Goal: Task Accomplishment & Management: Use online tool/utility

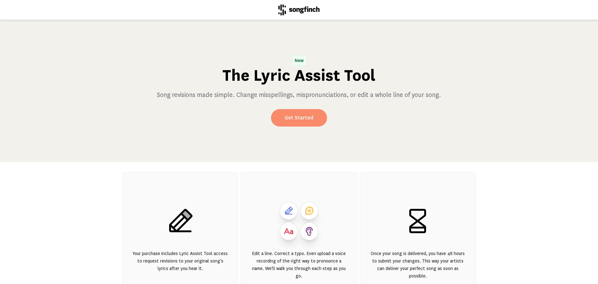
click at [301, 112] on link "Get Started" at bounding box center [299, 117] width 56 height 17
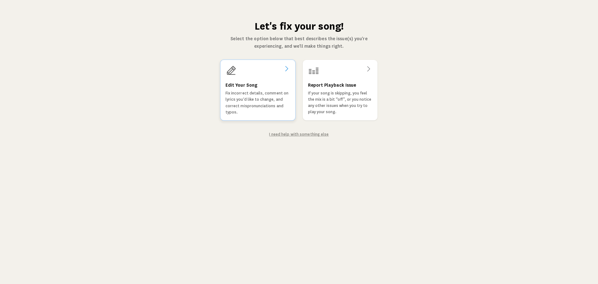
click at [259, 87] on div "Edit Your Song Fix incorrect details, comment on lyrics you'd like to change, a…" at bounding box center [257, 98] width 65 height 34
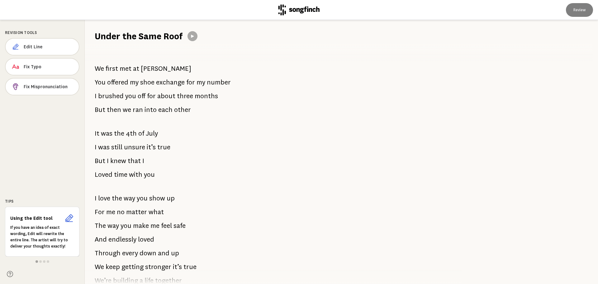
drag, startPoint x: 97, startPoint y: 69, endPoint x: 174, endPoint y: 100, distance: 83.3
click at [174, 100] on div "We first met at [PERSON_NAME] You offered my shoe exchange for my number I brus…" at bounding box center [270, 162] width 370 height 241
click at [54, 47] on span "Edit Line" at bounding box center [49, 47] width 50 height 6
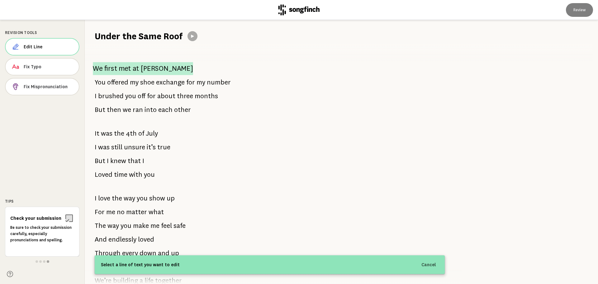
click at [130, 69] on span "met" at bounding box center [125, 68] width 12 height 13
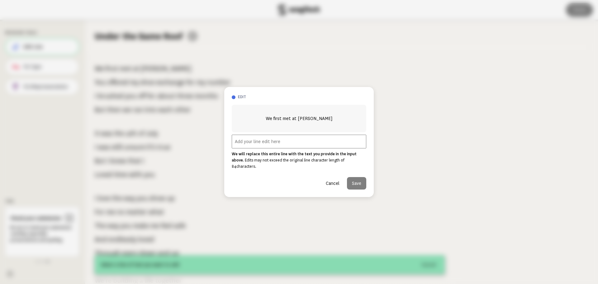
click at [303, 146] on input "text" at bounding box center [299, 142] width 135 height 14
click at [259, 146] on input "text" at bounding box center [299, 142] width 135 height 14
paste input "We first met at [PERSON_NAME], you took my shoe for my name,"
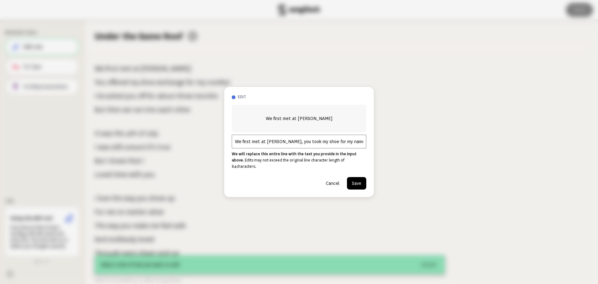
type input "We first met at [PERSON_NAME], you took my shoe for my name,"
click at [355, 181] on button "Save" at bounding box center [356, 183] width 19 height 12
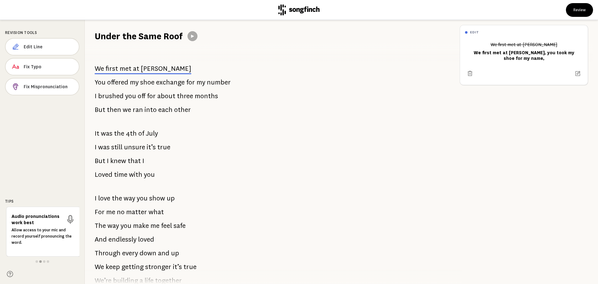
click at [166, 81] on span "exchange" at bounding box center [170, 82] width 29 height 12
click at [187, 84] on span "for" at bounding box center [190, 82] width 9 height 12
click at [34, 47] on span "Edit Line" at bounding box center [49, 47] width 50 height 6
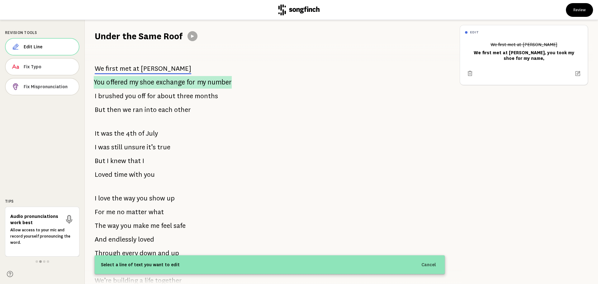
click at [174, 85] on span "exchange" at bounding box center [170, 82] width 29 height 13
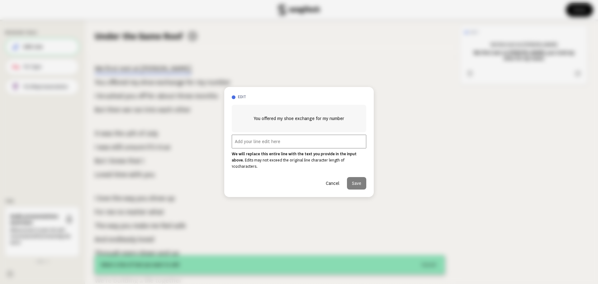
click at [263, 143] on input "text" at bounding box center [299, 142] width 135 height 14
paste input "I laughed and walked away, but you kept playin’ that game."
type input "I laughed and walked away, but you kept playin’ that game."
click at [353, 181] on button "Save" at bounding box center [356, 183] width 19 height 12
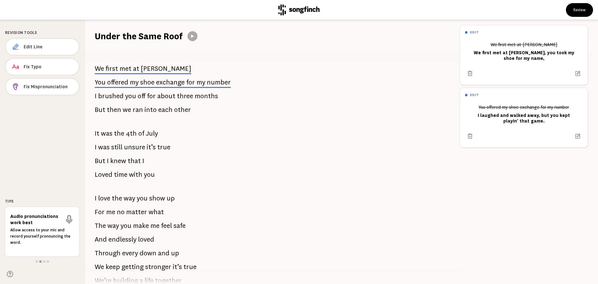
click at [160, 92] on span "about" at bounding box center [166, 96] width 18 height 12
click at [42, 48] on span "Edit Line" at bounding box center [49, 47] width 50 height 6
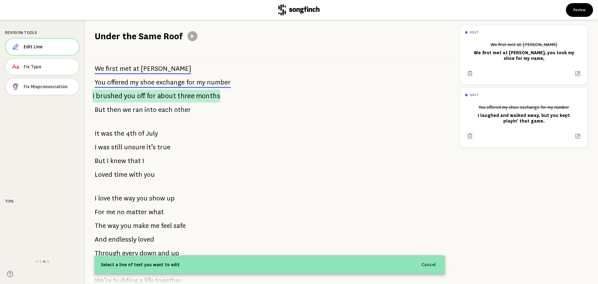
click at [140, 98] on span "off" at bounding box center [141, 95] width 8 height 13
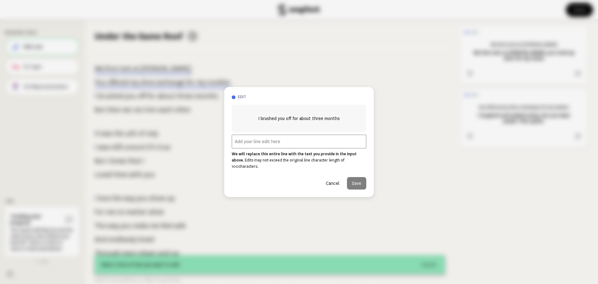
click at [263, 148] on input "text" at bounding box center [299, 142] width 135 height 14
paste input "I brushed you off for months, thought I’d never give in,"
type input "I brushed you off for months, thought I’d never give in,"
click at [359, 181] on button "Save" at bounding box center [356, 183] width 19 height 12
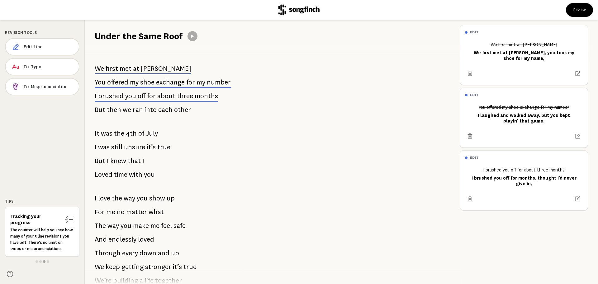
click at [158, 109] on span "each" at bounding box center [165, 109] width 14 height 12
click at [47, 48] on span "Edit Line" at bounding box center [49, 47] width 50 height 6
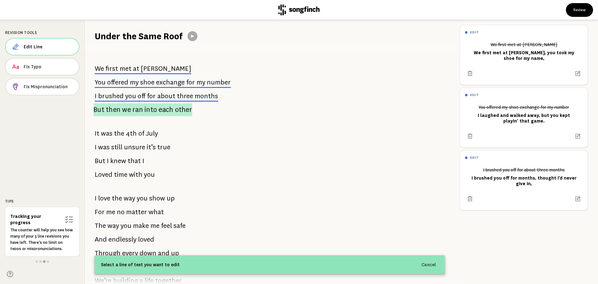
click at [145, 112] on span "into" at bounding box center [151, 109] width 12 height 13
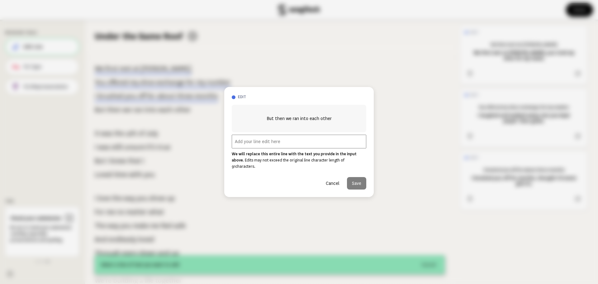
click at [266, 145] on input "text" at bounding box center [299, 142] width 135 height 14
paste input "But fate kept bringin’ us back, runnin’ ‘round again."
type input "But fate kept bringin’ us back, runnin’ ‘round again."
click at [357, 180] on button "Save" at bounding box center [356, 183] width 19 height 12
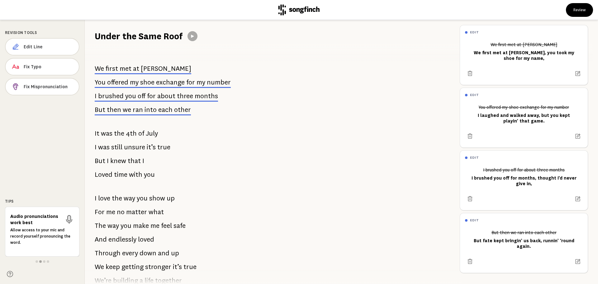
drag, startPoint x: 29, startPoint y: 46, endPoint x: 87, endPoint y: 70, distance: 62.7
click at [29, 46] on span "Edit Line" at bounding box center [49, 47] width 50 height 6
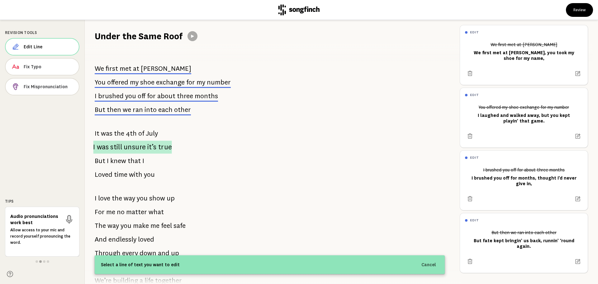
click at [121, 145] on span "still" at bounding box center [116, 146] width 12 height 13
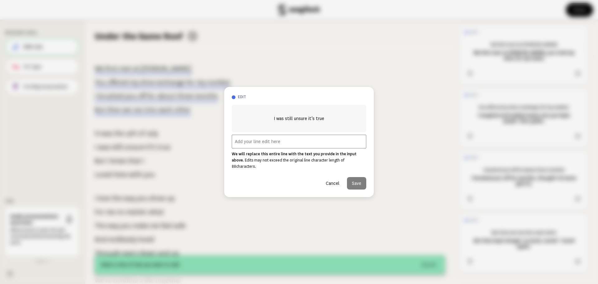
click at [246, 144] on input "text" at bounding box center [299, 142] width 135 height 14
paste input "just the start, but I knew,"
type input "just the start, but I knew,"
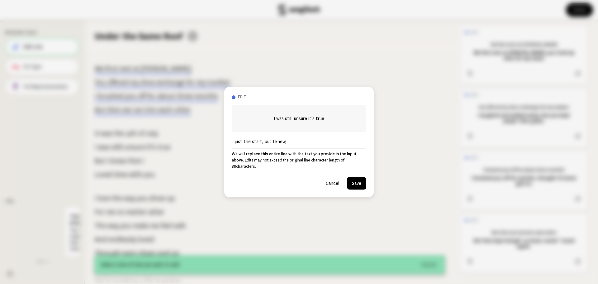
click at [354, 179] on button "Save" at bounding box center [356, 183] width 19 height 12
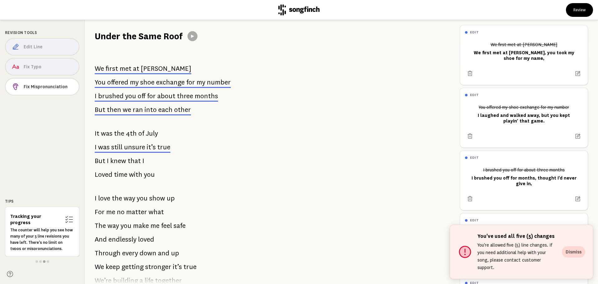
drag, startPoint x: 133, startPoint y: 178, endPoint x: 135, endPoint y: 169, distance: 9.5
click at [133, 178] on span "with" at bounding box center [135, 174] width 13 height 12
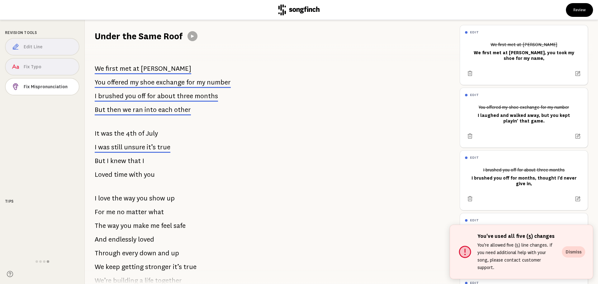
click at [126, 153] on p "I was still unsure it’s true" at bounding box center [133, 147] width 76 height 12
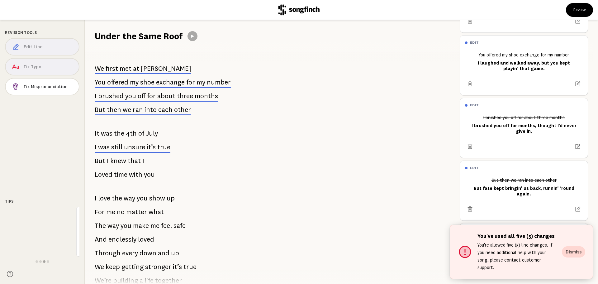
scroll to position [61, 0]
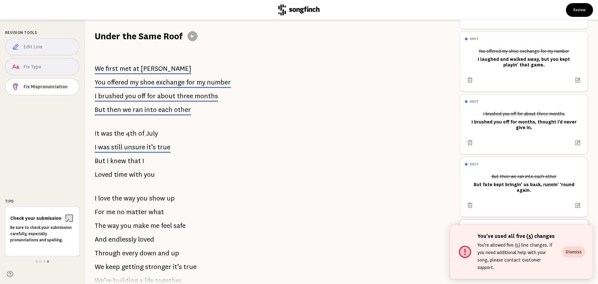
click at [67, 216] on icon at bounding box center [69, 218] width 7 height 7
click at [144, 161] on div "We first met at [PERSON_NAME] You offered my shoe exchange for my number I brus…" at bounding box center [270, 162] width 370 height 241
click at [132, 161] on span "that" at bounding box center [134, 160] width 13 height 12
click at [130, 161] on span "that" at bounding box center [134, 160] width 13 height 12
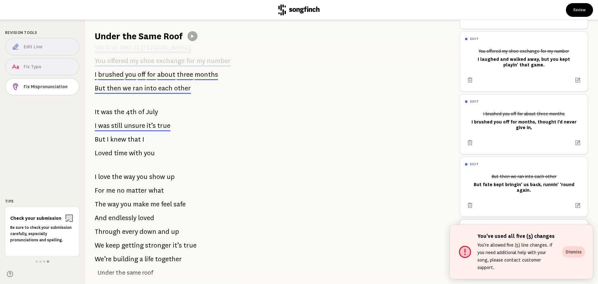
scroll to position [62, 0]
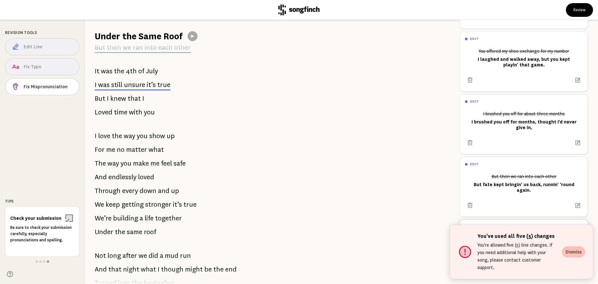
click at [572, 253] on button "Dismiss" at bounding box center [573, 251] width 23 height 11
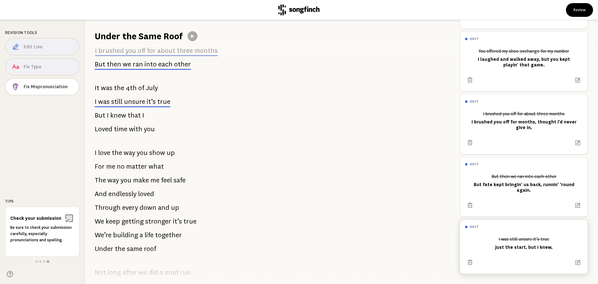
scroll to position [31, 0]
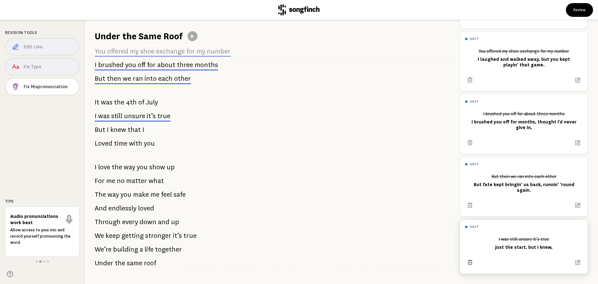
click at [470, 259] on icon at bounding box center [470, 262] width 6 height 6
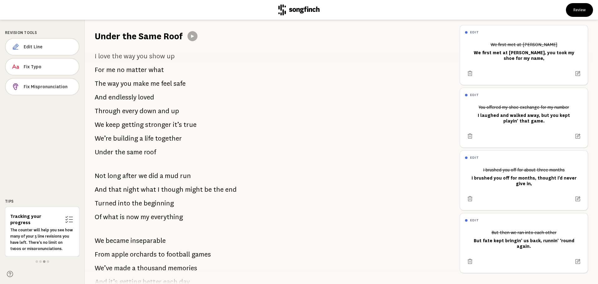
scroll to position [156, 0]
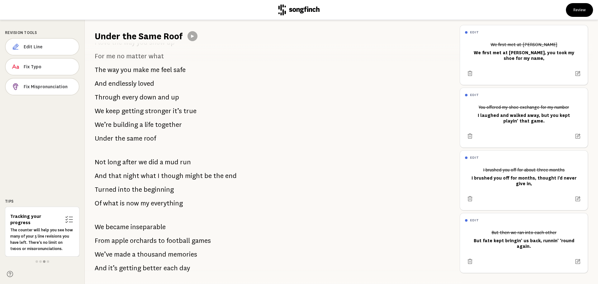
drag, startPoint x: 98, startPoint y: 161, endPoint x: 137, endPoint y: 168, distance: 40.1
click at [137, 168] on p "Not long after we did a mud run" at bounding box center [143, 162] width 96 height 12
click at [43, 49] on span "Edit Line" at bounding box center [49, 47] width 50 height 6
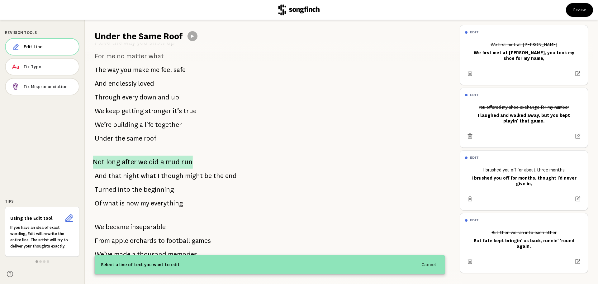
click at [163, 161] on p "Not long after we did a mud run" at bounding box center [143, 161] width 100 height 13
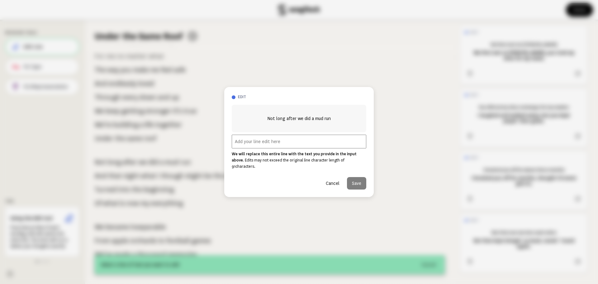
click at [294, 142] on input "text" at bounding box center [299, 142] width 135 height 14
paste input "Not long after that we ran through the mud,"
type input "Not long after that we ran through the mud,"
click at [362, 182] on button "Save" at bounding box center [356, 183] width 19 height 12
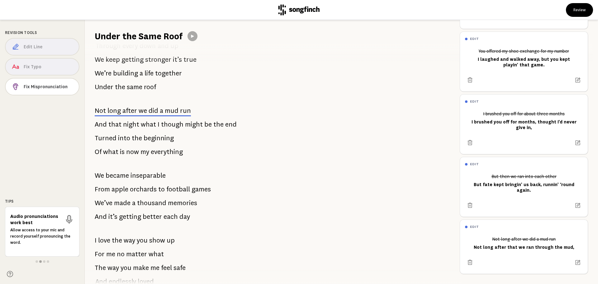
scroll to position [218, 0]
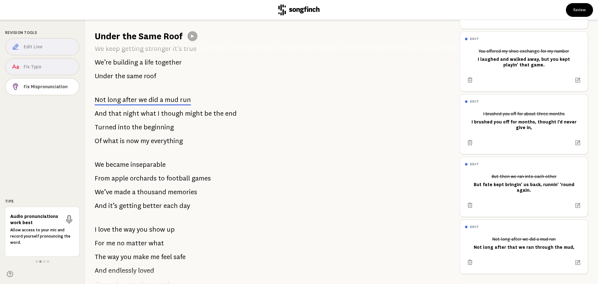
click at [187, 177] on span "football" at bounding box center [178, 178] width 24 height 12
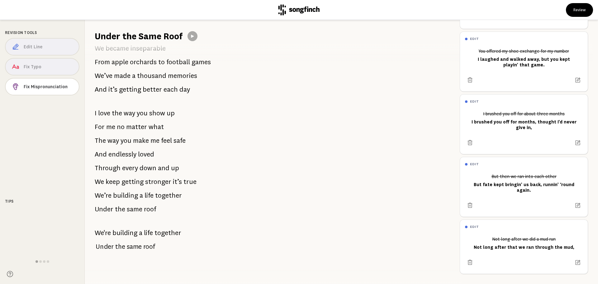
scroll to position [339, 0]
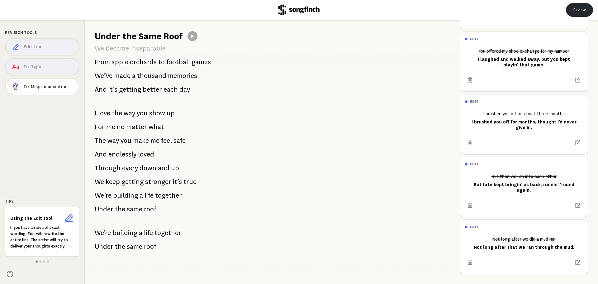
click at [578, 12] on button "Review" at bounding box center [579, 10] width 27 height 14
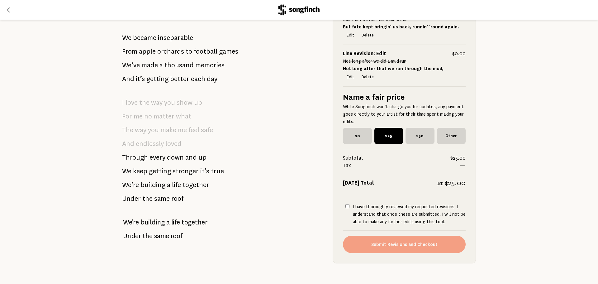
scroll to position [426, 0]
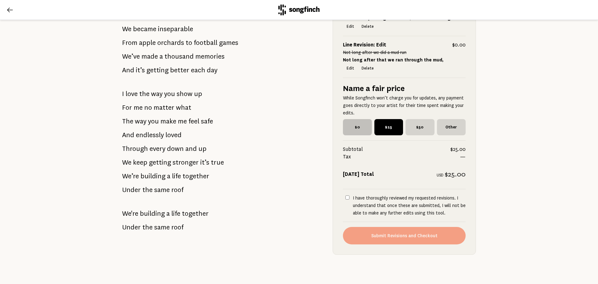
click at [353, 119] on span "$0" at bounding box center [357, 127] width 29 height 16
click at [347, 119] on input "$0" at bounding box center [345, 121] width 4 height 4
radio input "true"
click at [345, 195] on input "I have thoroughly reviewed my requested revisions. I understand that once these…" at bounding box center [347, 197] width 4 height 4
checkbox input "true"
